Goal: Transaction & Acquisition: Purchase product/service

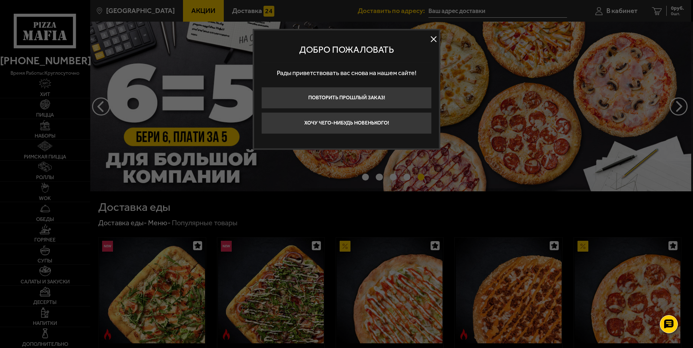
click at [433, 44] on button at bounding box center [433, 39] width 11 height 11
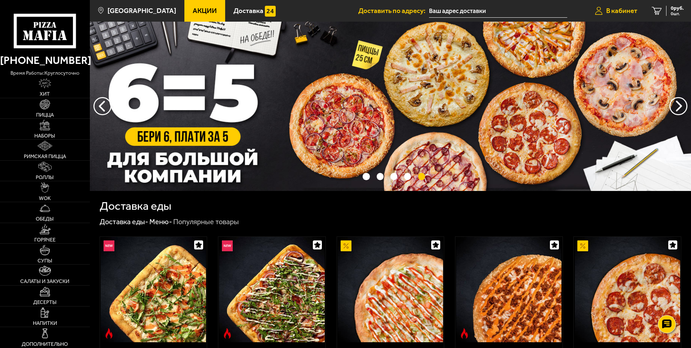
click at [618, 7] on span "В кабинет" at bounding box center [622, 10] width 31 height 7
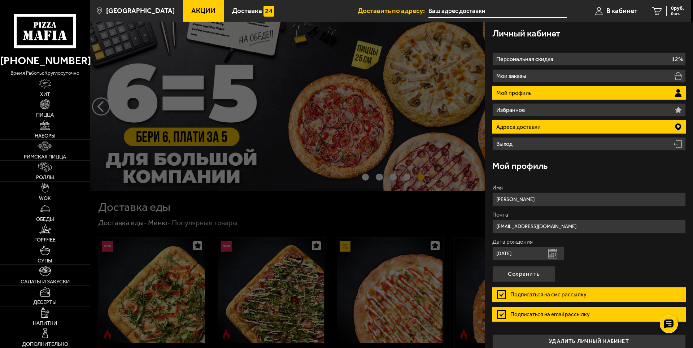
click at [515, 126] on p "Адреса доставки" at bounding box center [519, 127] width 46 height 6
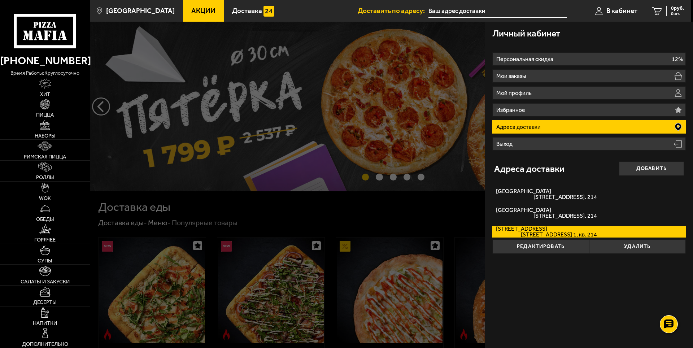
click at [274, 203] on div at bounding box center [436, 196] width 693 height 348
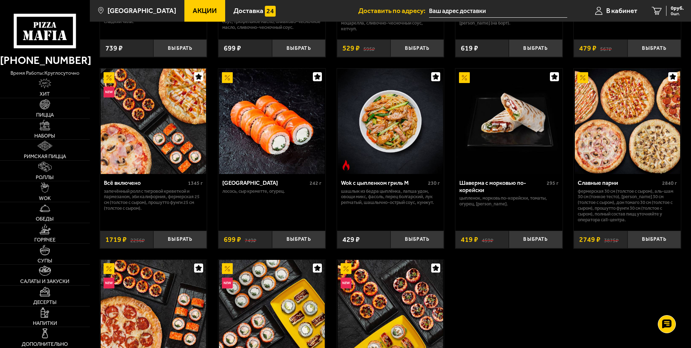
scroll to position [361, 0]
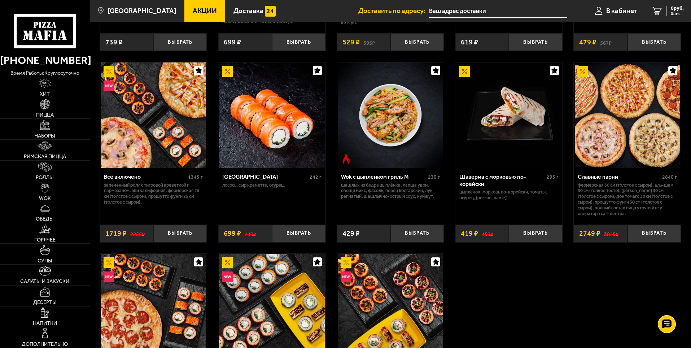
click at [53, 175] on span "Роллы" at bounding box center [45, 177] width 18 height 5
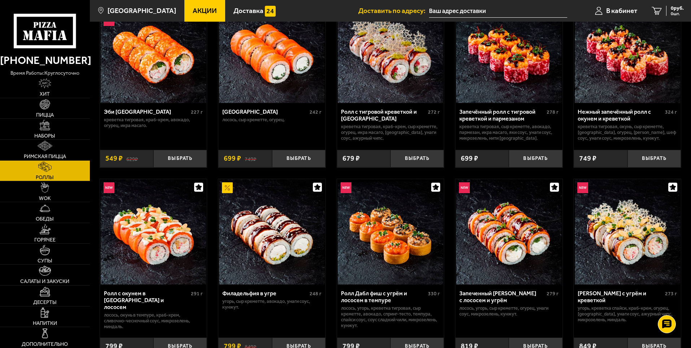
scroll to position [72, 0]
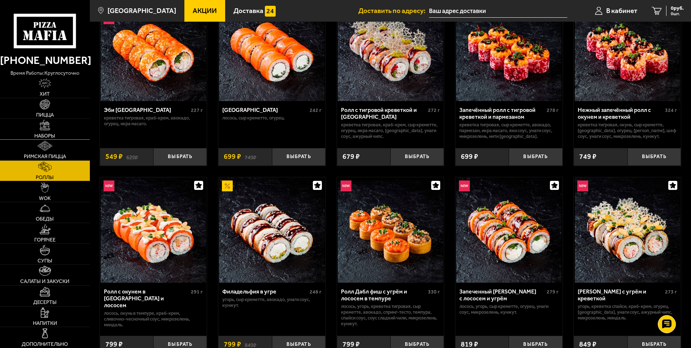
click at [39, 124] on link "Наборы" at bounding box center [45, 129] width 90 height 21
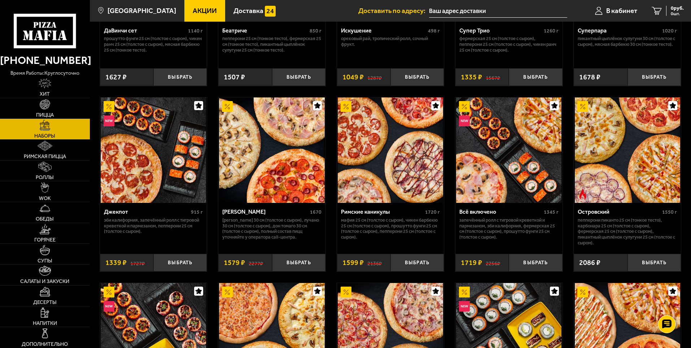
scroll to position [506, 0]
